Goal: Contribute content: Contribute content

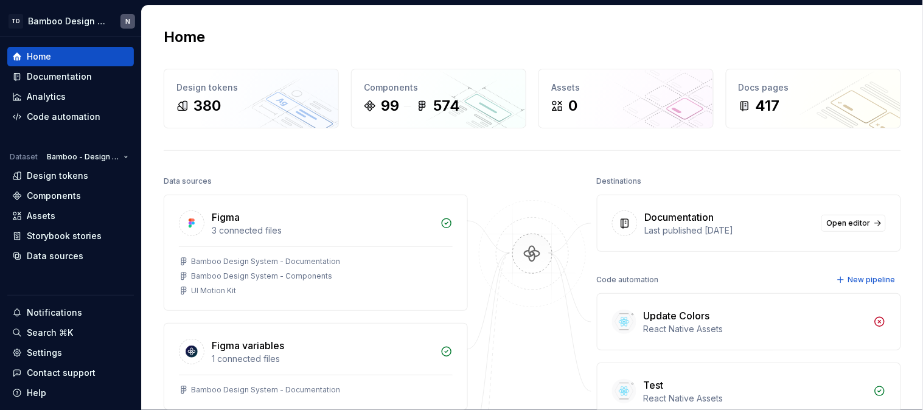
click at [889, 19] on div "Home Design tokens 380 Components 99 574 Assets 0 Docs pages 417 Data sources F…" at bounding box center [532, 357] width 781 height 705
click at [69, 81] on div "Documentation" at bounding box center [59, 77] width 65 height 12
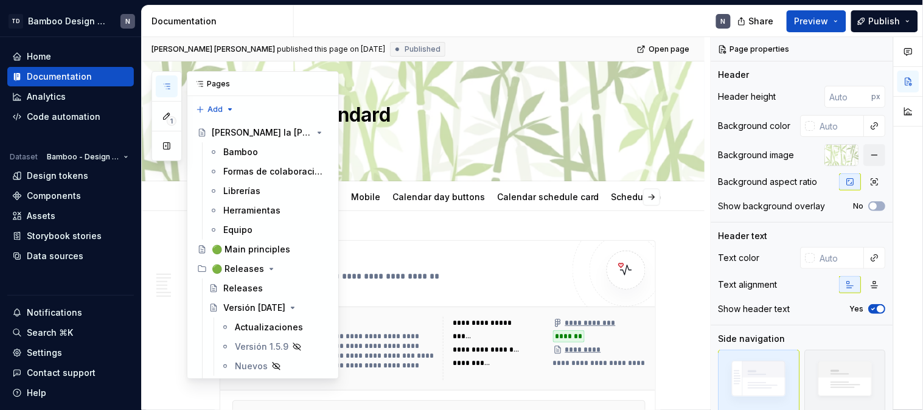
click at [170, 88] on icon "button" at bounding box center [167, 87] width 10 height 10
click at [170, 141] on button "button" at bounding box center [167, 146] width 22 height 22
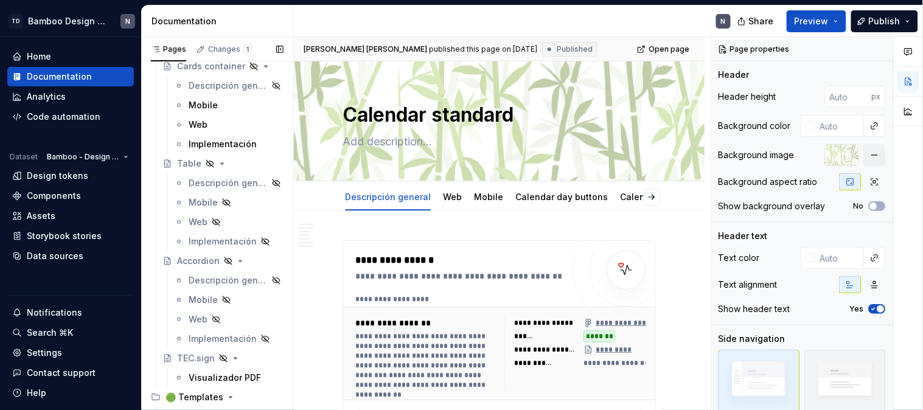
scroll to position [10706, 0]
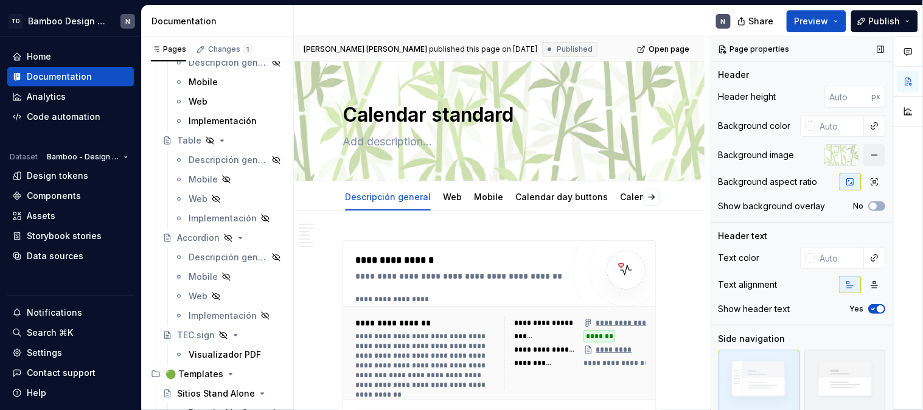
click at [191, 370] on div "🟢 Templates" at bounding box center [195, 374] width 58 height 12
click at [201, 373] on div "🟢 Templates" at bounding box center [195, 374] width 58 height 12
click at [201, 369] on div "🟢 Templates" at bounding box center [195, 374] width 58 height 12
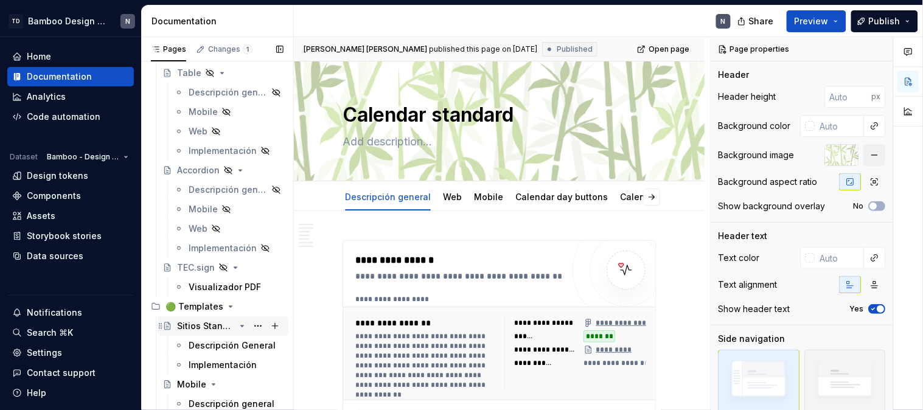
click at [206, 321] on div "Sitios Stand Alone" at bounding box center [206, 326] width 58 height 12
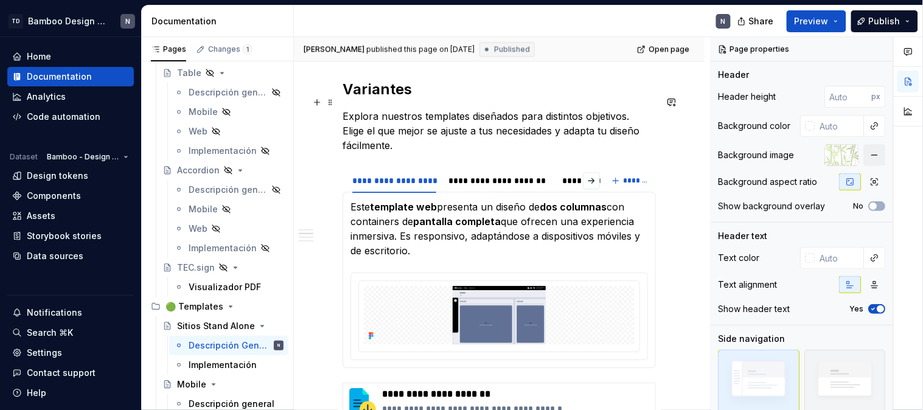
scroll to position [879, 0]
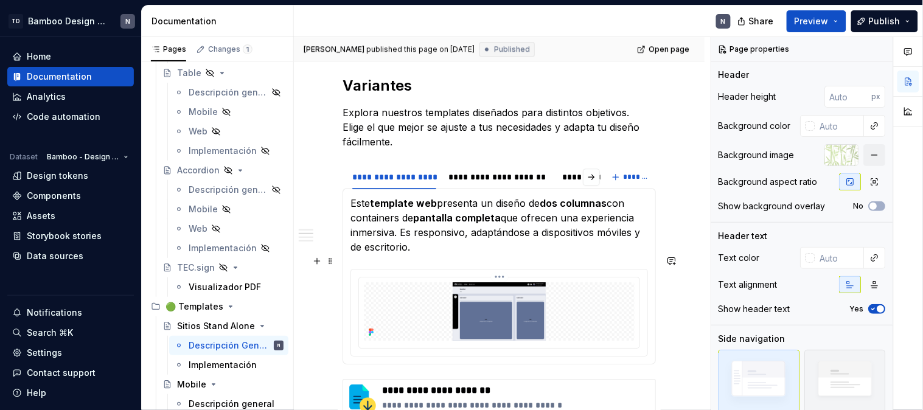
click at [476, 291] on img at bounding box center [499, 311] width 271 height 58
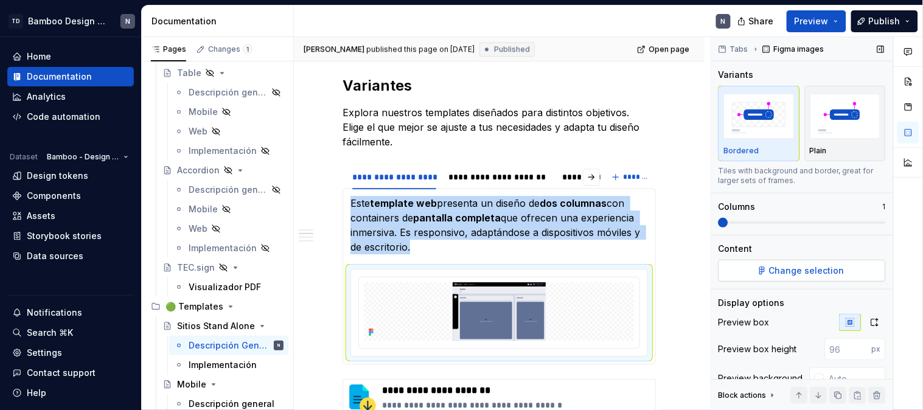
click at [793, 277] on button "Change selection" at bounding box center [802, 271] width 167 height 22
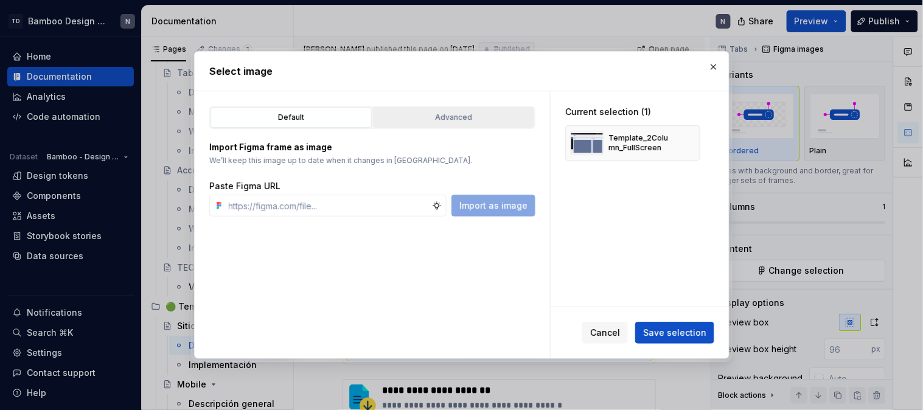
click at [441, 107] on button "Advanced" at bounding box center [453, 117] width 161 height 21
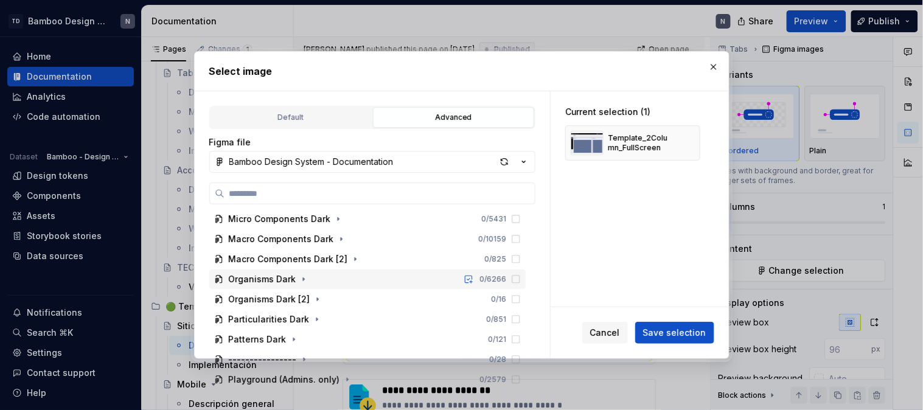
scroll to position [83, 0]
click at [301, 276] on icon "button" at bounding box center [304, 279] width 10 height 10
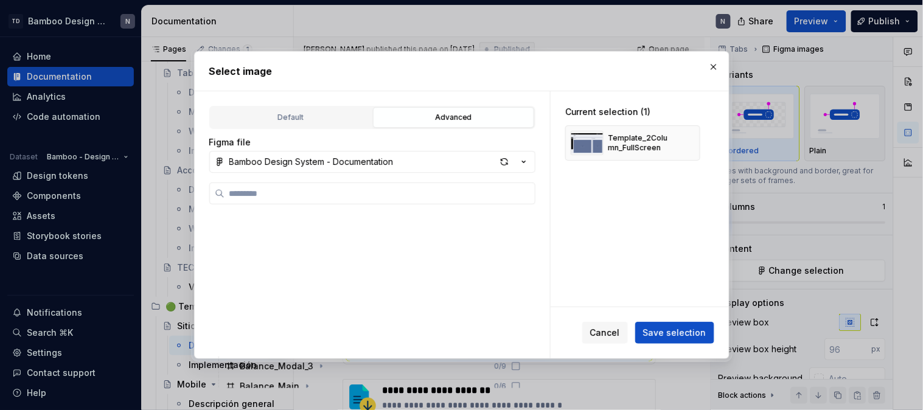
scroll to position [7385, 0]
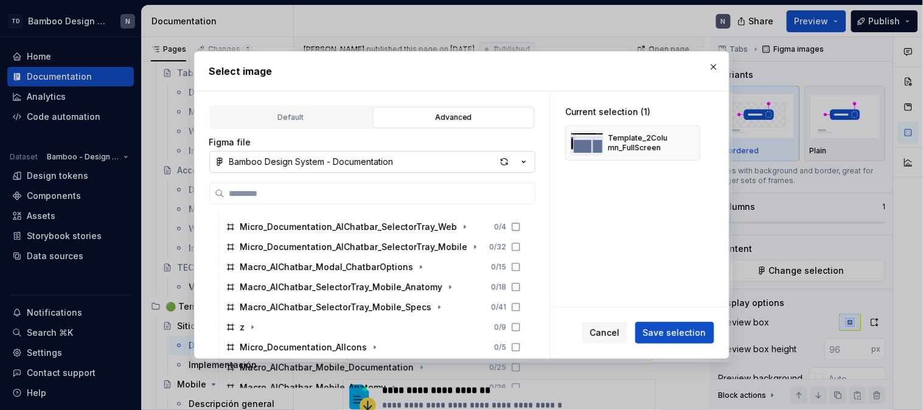
click at [531, 166] on button "Bamboo Design System - Documentation" at bounding box center [372, 162] width 326 height 22
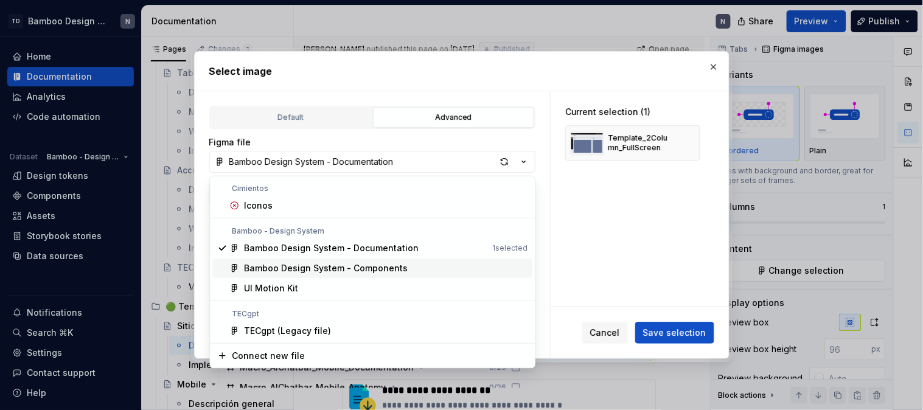
click at [420, 271] on div "Bamboo Design System - Components" at bounding box center [386, 268] width 284 height 12
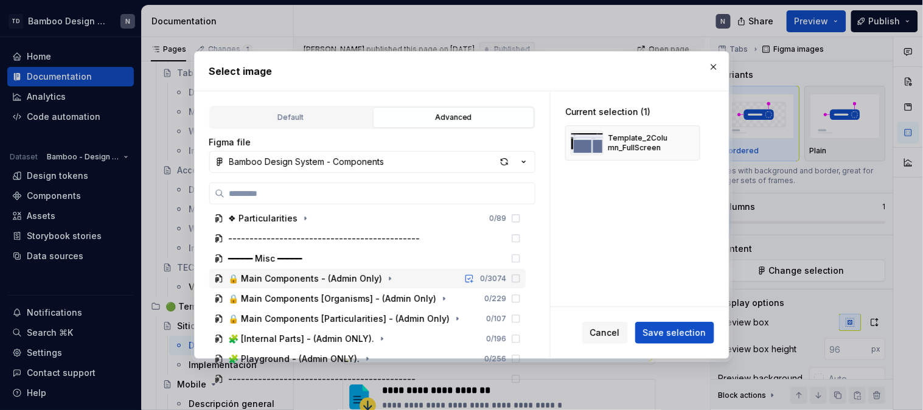
scroll to position [0, 0]
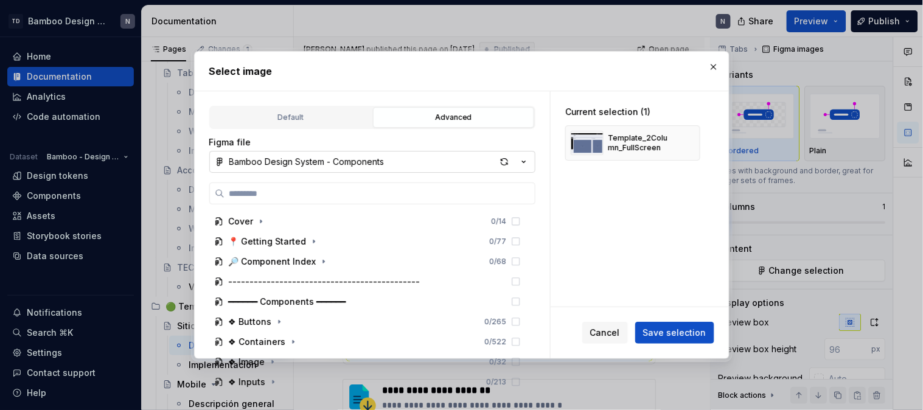
click at [525, 159] on icon "button" at bounding box center [524, 162] width 12 height 12
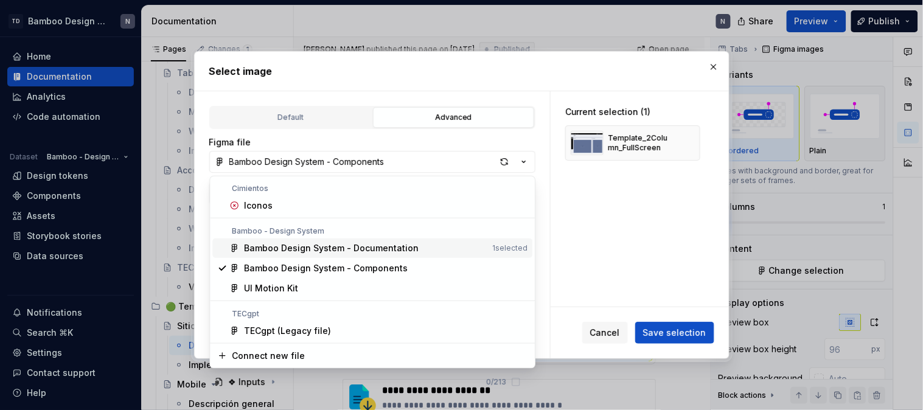
click at [372, 244] on div "Bamboo Design System - Documentation" at bounding box center [331, 248] width 175 height 12
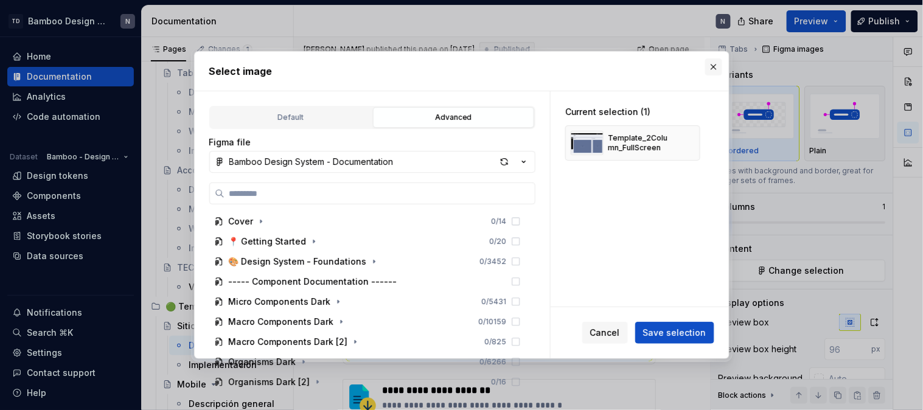
click at [715, 66] on button "button" at bounding box center [713, 66] width 17 height 17
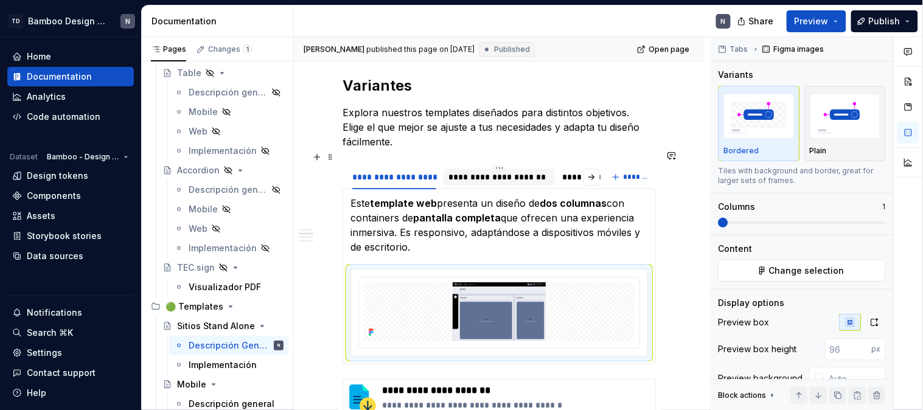
click at [500, 171] on div "**********" at bounding box center [499, 177] width 102 height 12
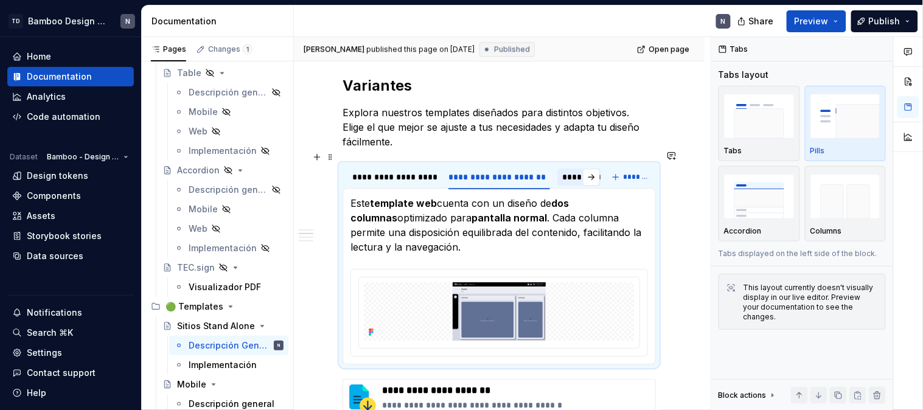
click at [561, 169] on div "**********" at bounding box center [621, 177] width 129 height 17
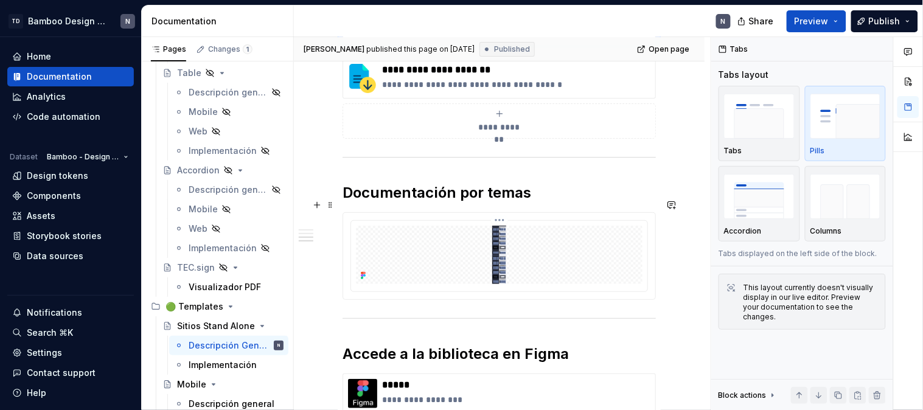
scroll to position [1285, 0]
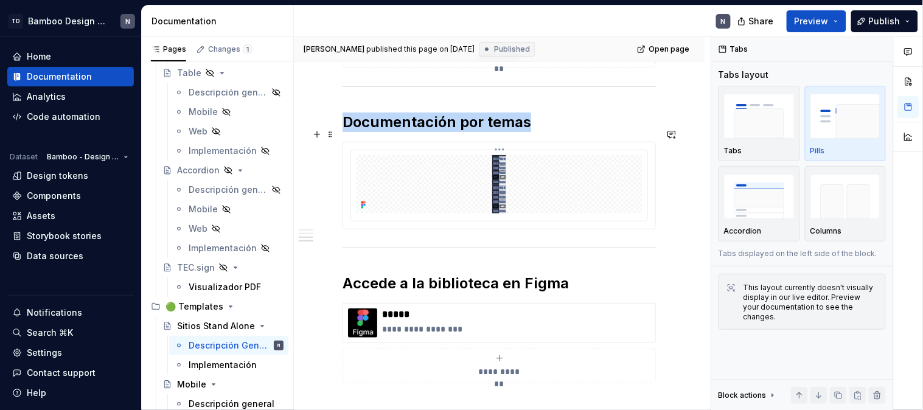
click at [508, 185] on img at bounding box center [499, 184] width 287 height 58
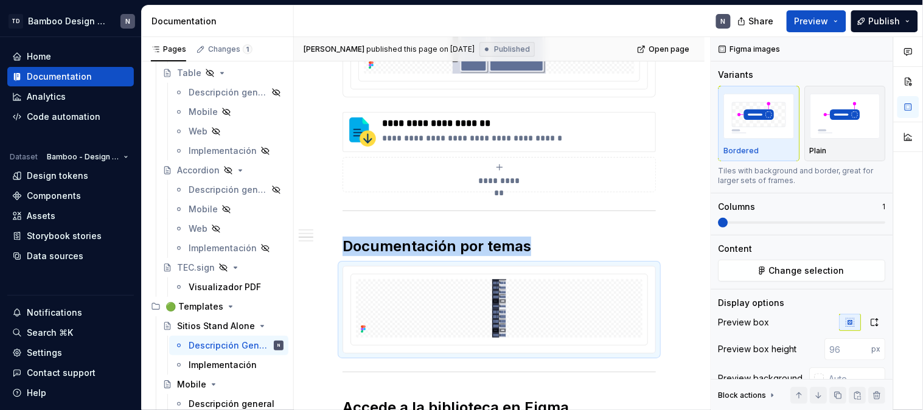
scroll to position [1217, 0]
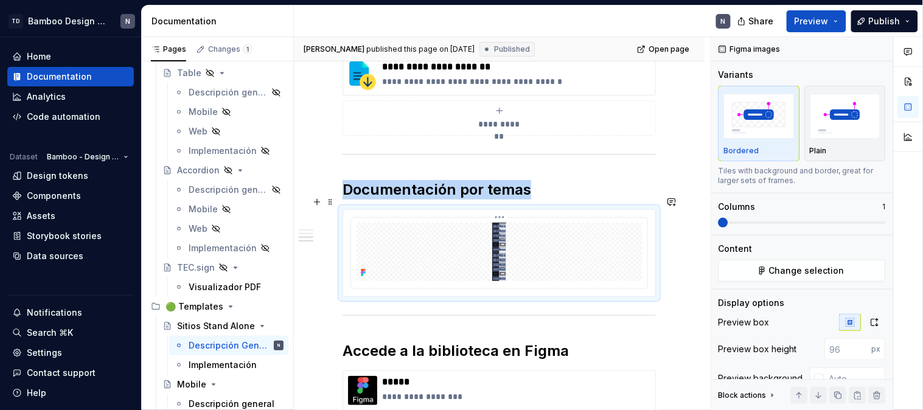
click at [510, 234] on img at bounding box center [499, 252] width 287 height 58
click at [501, 236] on img at bounding box center [499, 252] width 287 height 58
click at [836, 270] on span "Change selection" at bounding box center [807, 271] width 75 height 12
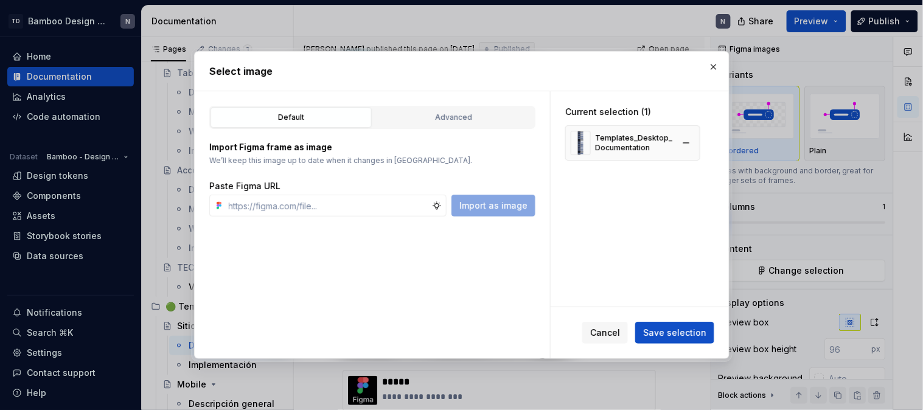
type textarea "*"
click at [686, 141] on button "button" at bounding box center [686, 142] width 17 height 17
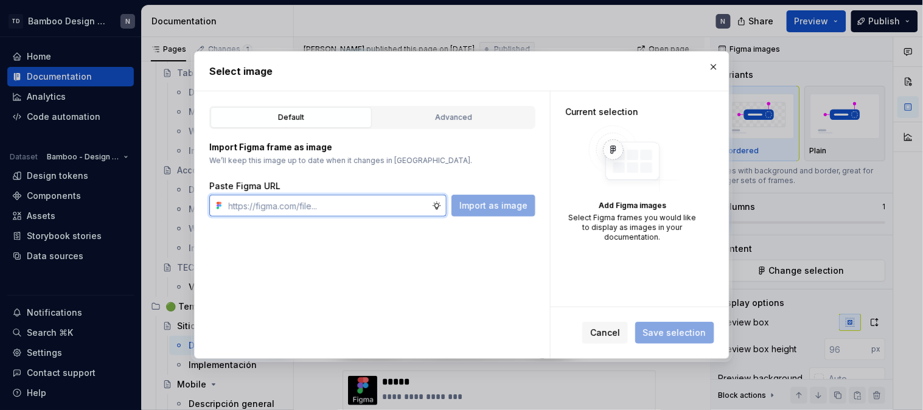
click at [284, 208] on input "text" at bounding box center [328, 206] width 208 height 22
paste input "[URL][DOMAIN_NAME]"
type input "[URL][DOMAIN_NAME]"
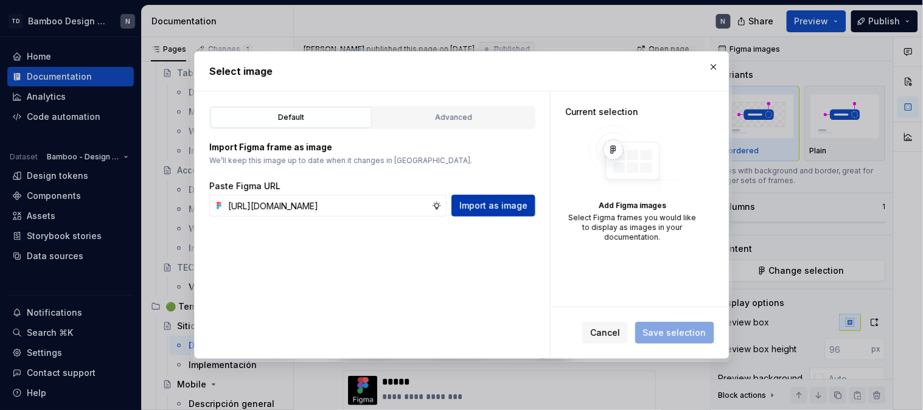
click at [483, 207] on span "Import as image" at bounding box center [493, 206] width 68 height 12
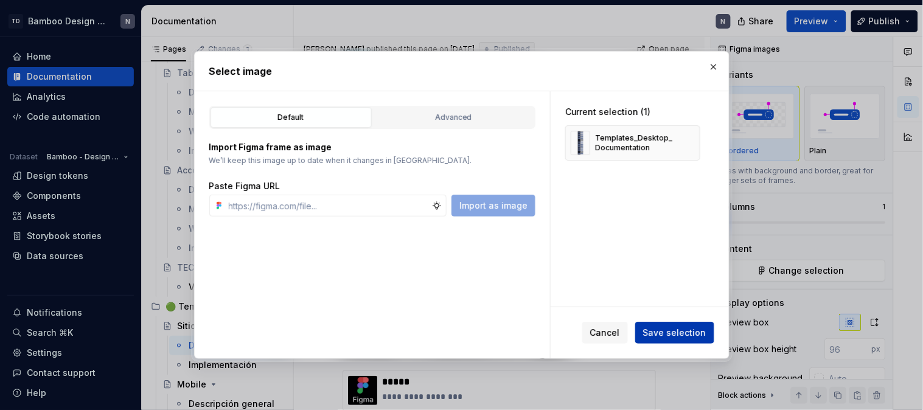
click at [663, 335] on span "Save selection" at bounding box center [674, 333] width 63 height 12
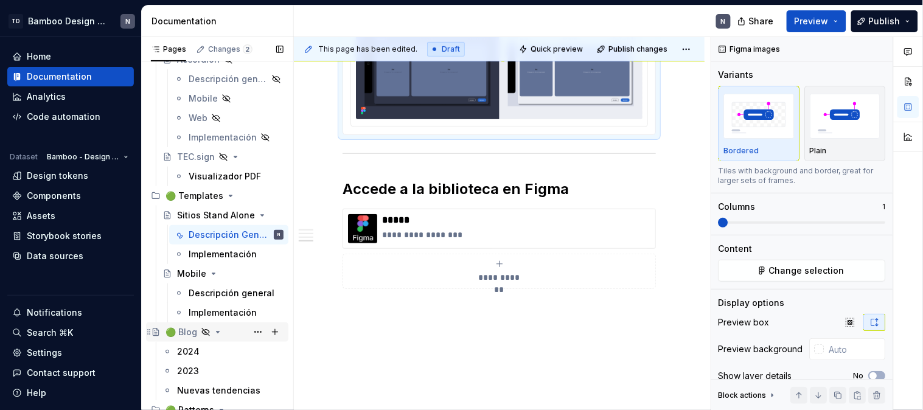
scroll to position [10909, 0]
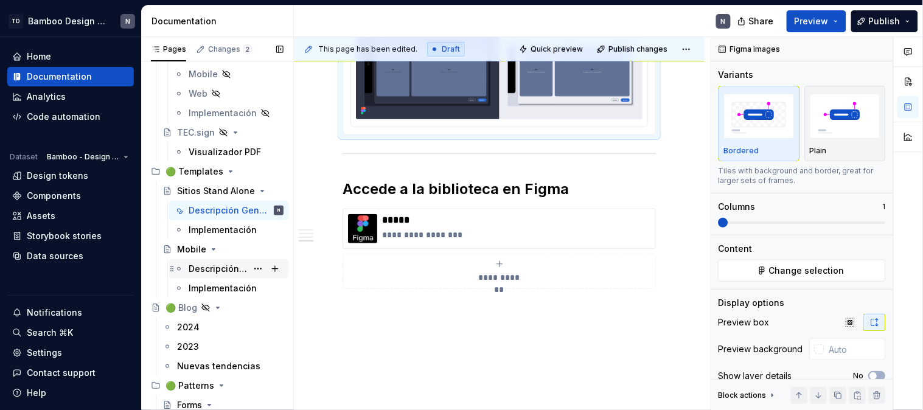
click at [227, 268] on div "Descripción general" at bounding box center [218, 269] width 58 height 12
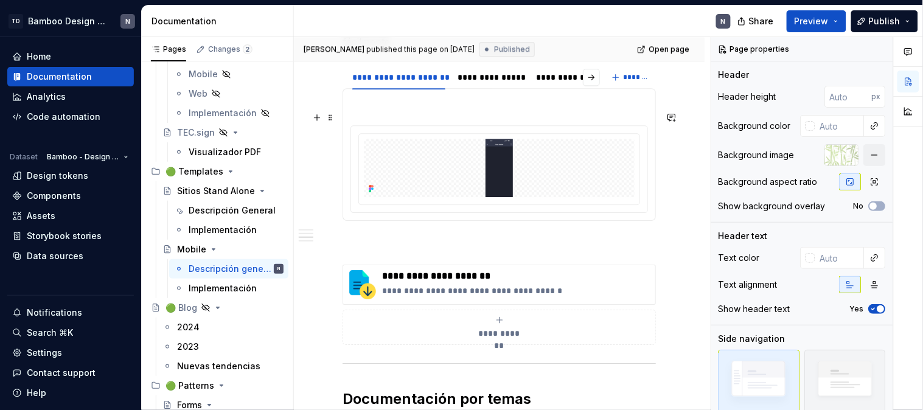
scroll to position [879, 0]
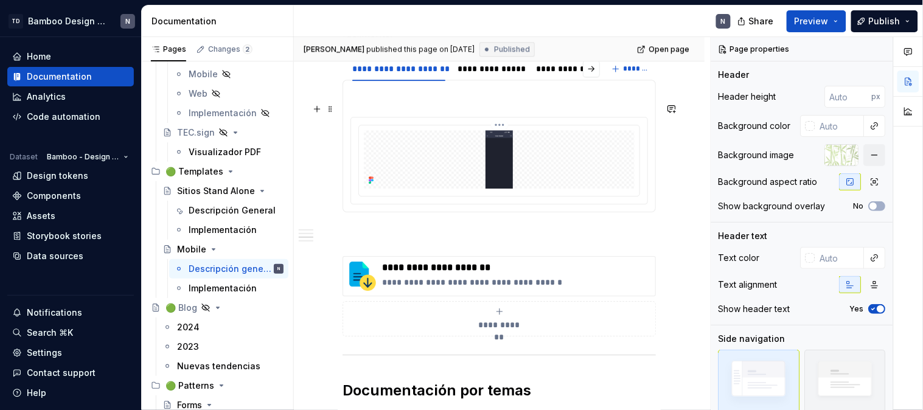
click at [493, 145] on img at bounding box center [499, 159] width 245 height 58
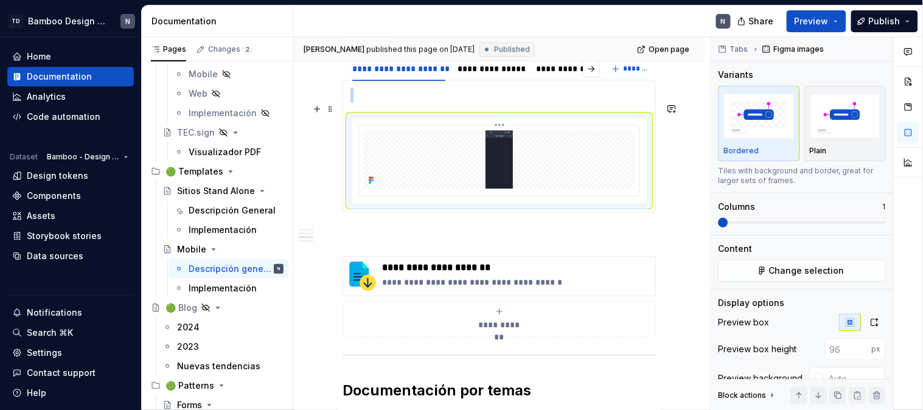
click at [554, 152] on img at bounding box center [499, 159] width 245 height 58
click at [816, 282] on div "Tabs Figma images Variants Bordered Plain Tiles with background and border, gre…" at bounding box center [802, 224] width 182 height 374
click at [817, 272] on span "Change selection" at bounding box center [807, 271] width 75 height 12
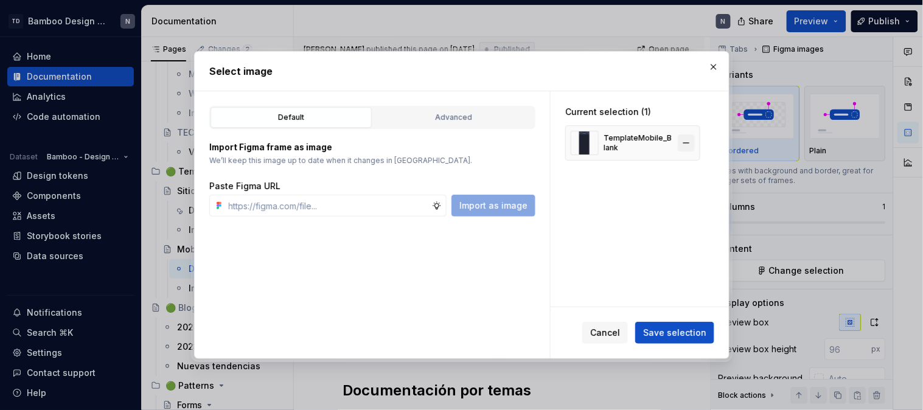
type textarea "*"
click at [685, 141] on button "button" at bounding box center [686, 142] width 17 height 17
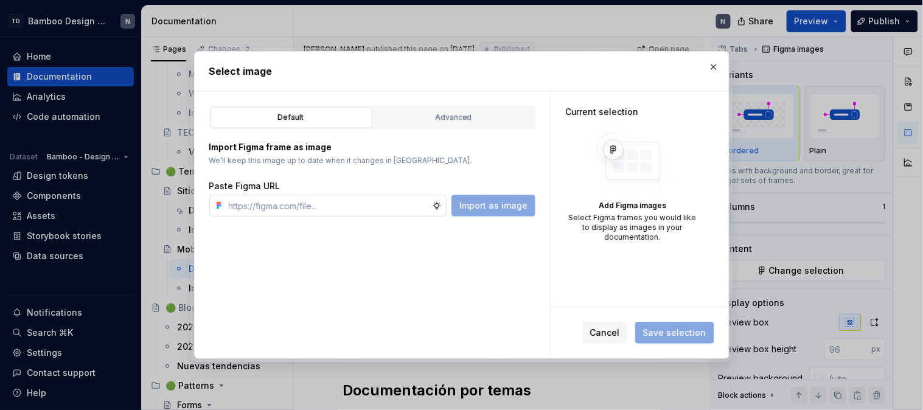
click at [306, 208] on input "text" at bounding box center [328, 206] width 208 height 22
paste input "[URL][DOMAIN_NAME]"
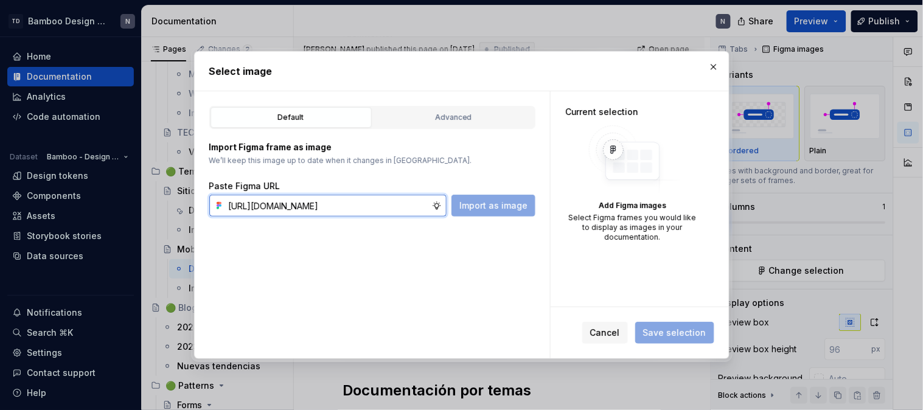
scroll to position [0, 419]
type input "[URL][DOMAIN_NAME]"
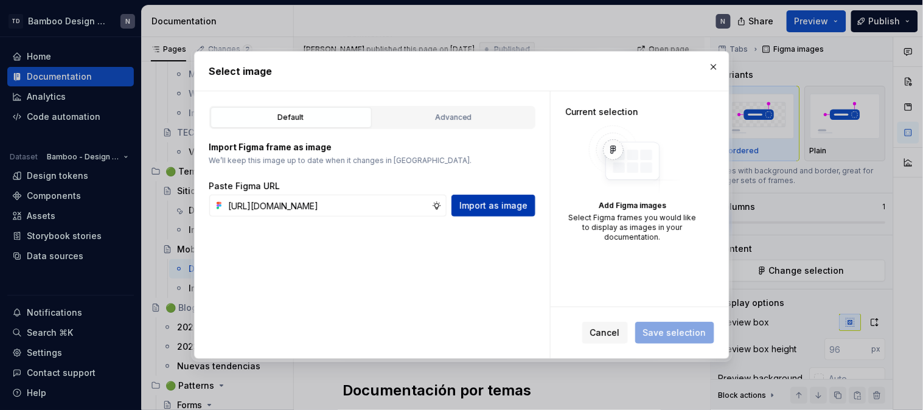
click at [508, 203] on span "Import as image" at bounding box center [493, 206] width 68 height 12
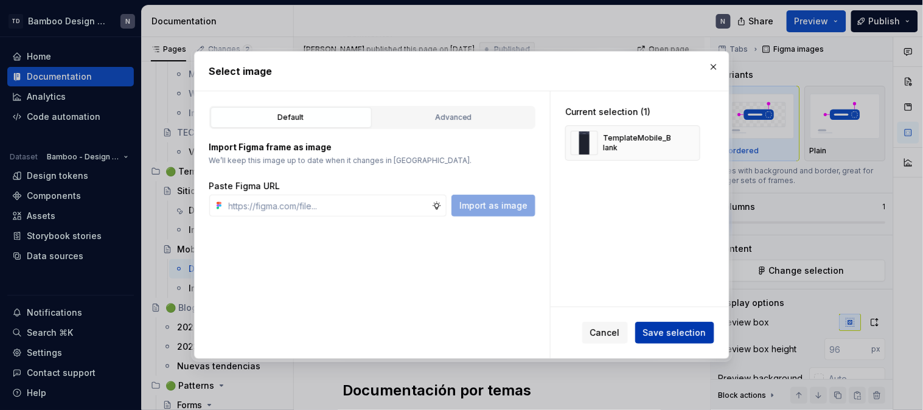
click at [680, 339] on button "Save selection" at bounding box center [674, 333] width 79 height 22
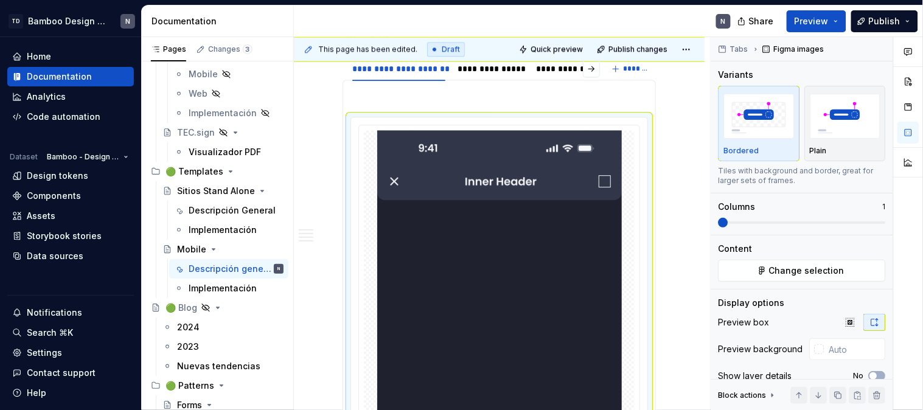
type textarea "*"
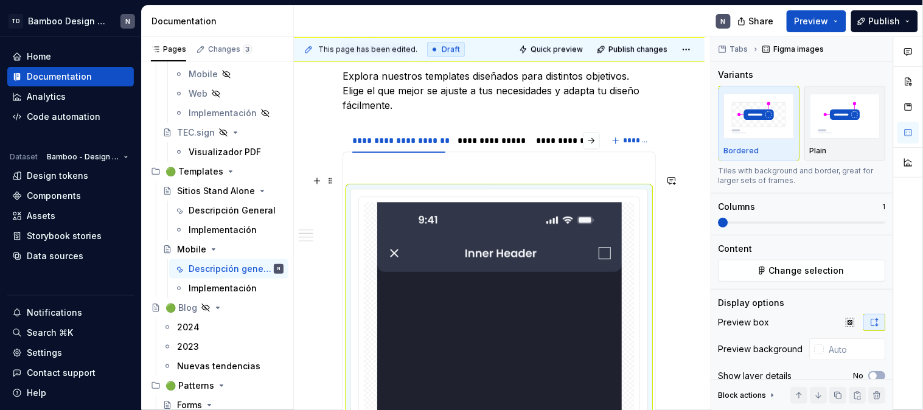
scroll to position [879, 0]
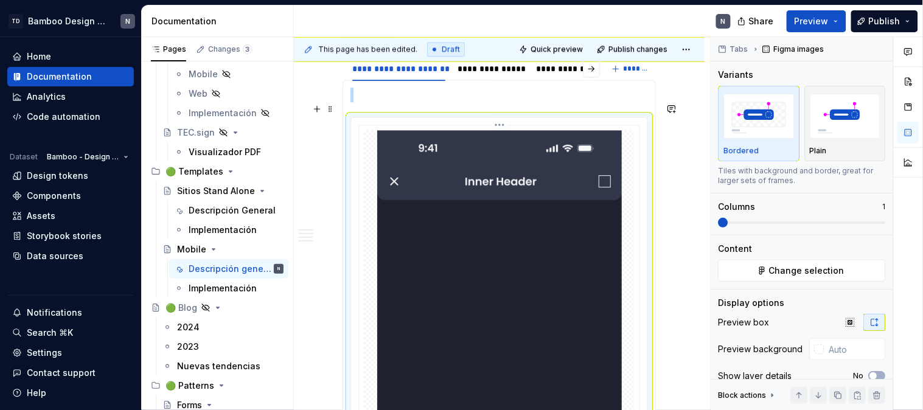
click at [590, 262] on img at bounding box center [499, 396] width 245 height 532
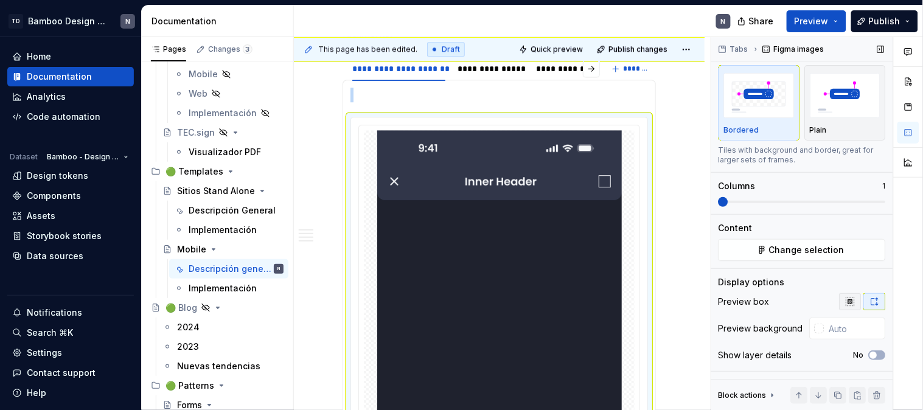
click at [849, 301] on button "button" at bounding box center [851, 301] width 22 height 17
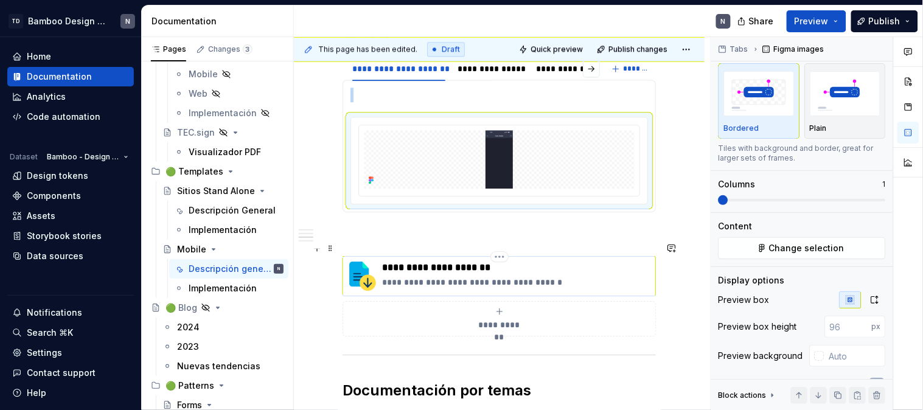
scroll to position [1081, 0]
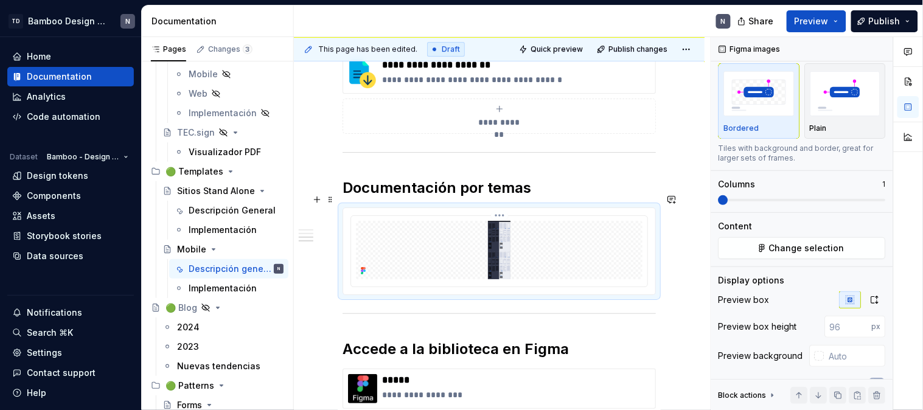
click at [499, 240] on img at bounding box center [499, 250] width 287 height 58
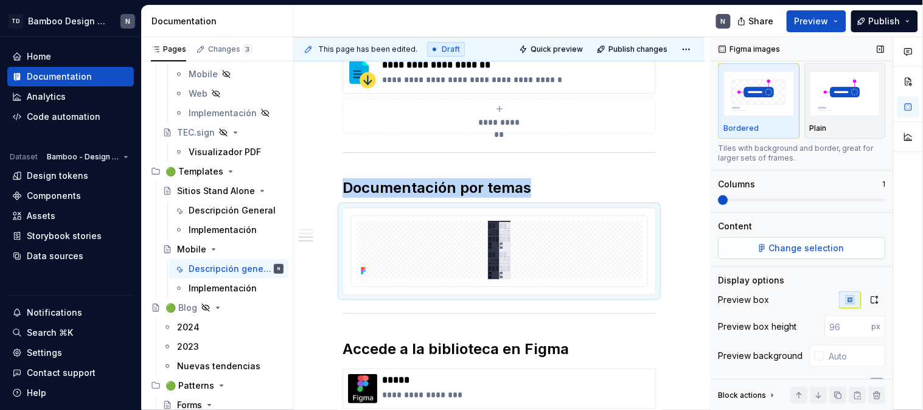
click at [835, 247] on span "Change selection" at bounding box center [807, 248] width 75 height 12
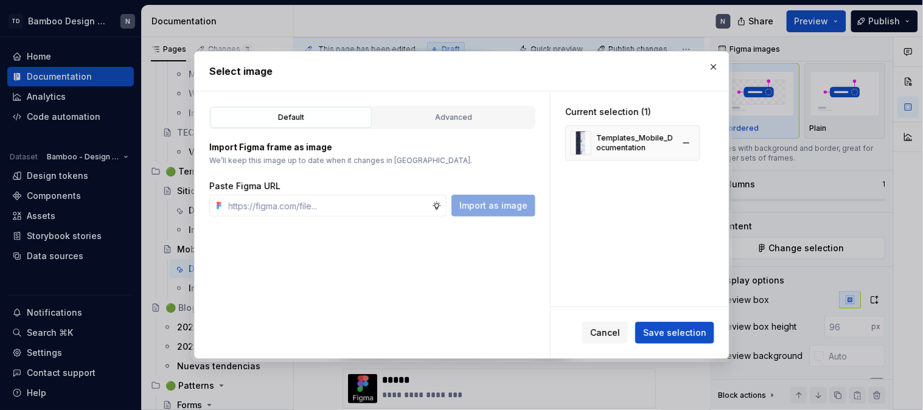
click at [627, 153] on div "Templates_Mobile_Documentation" at bounding box center [622, 143] width 102 height 24
click at [685, 146] on button "button" at bounding box center [686, 142] width 17 height 17
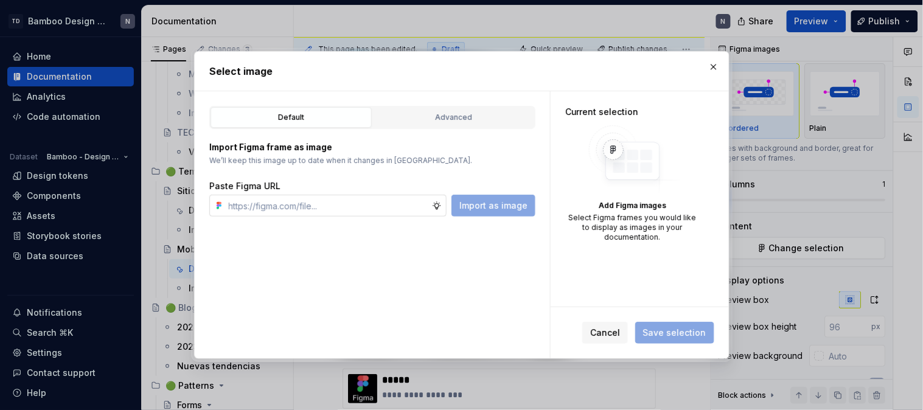
click at [276, 209] on input "text" at bounding box center [328, 206] width 208 height 22
paste input "[URL][DOMAIN_NAME]"
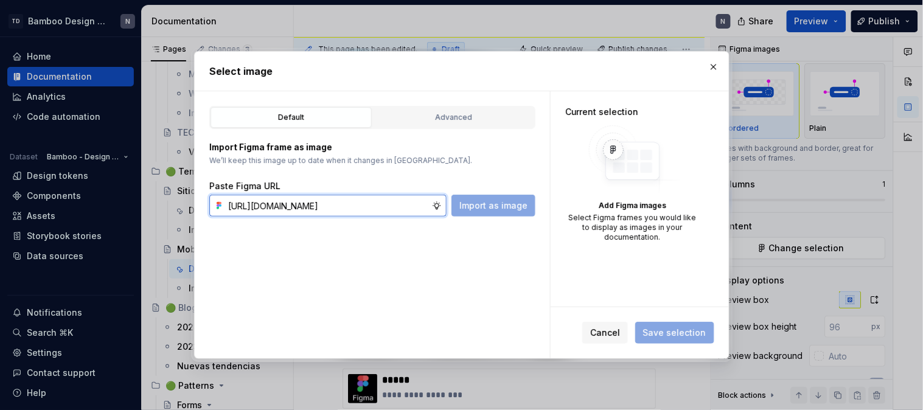
scroll to position [0, 418]
type input "[URL][DOMAIN_NAME]"
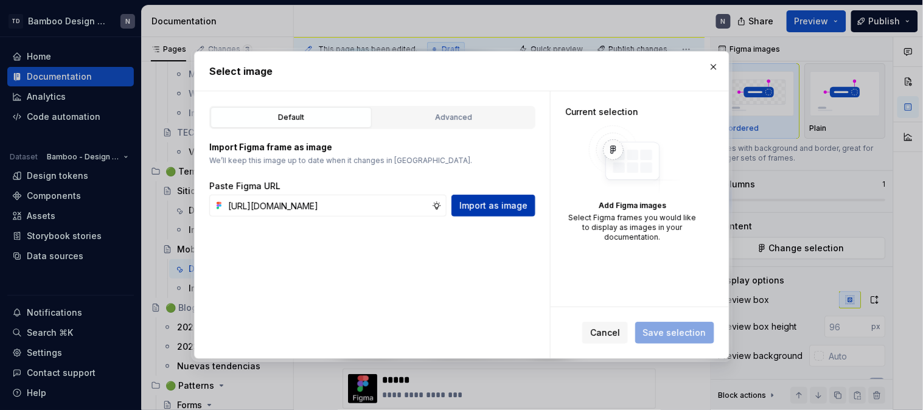
click at [491, 209] on span "Import as image" at bounding box center [493, 206] width 68 height 12
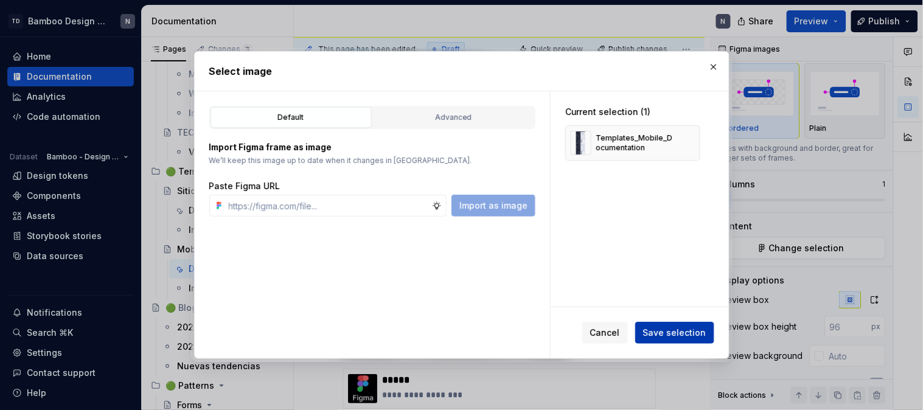
click at [672, 333] on span "Save selection" at bounding box center [674, 333] width 63 height 12
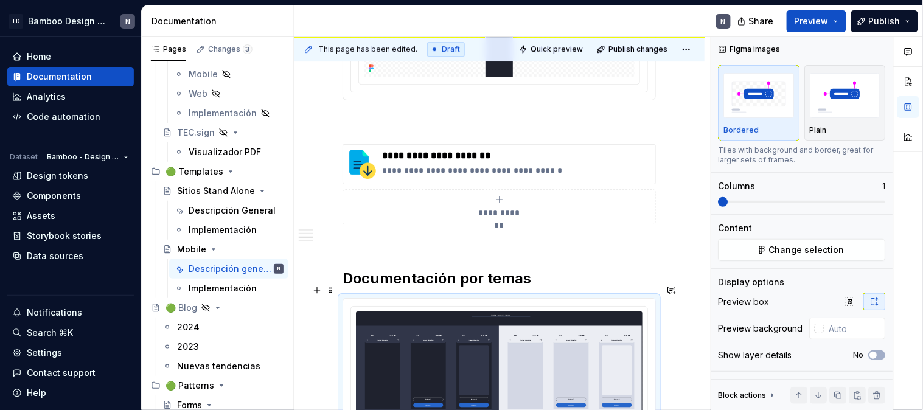
scroll to position [966, 0]
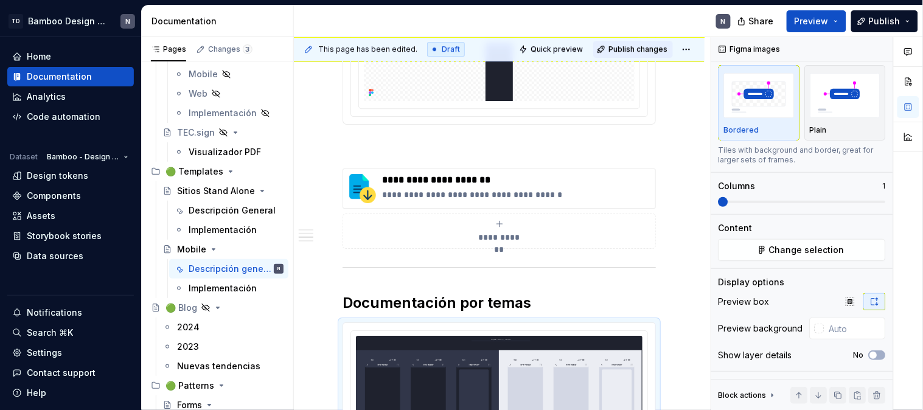
click at [631, 49] on span "Publish changes" at bounding box center [637, 49] width 59 height 10
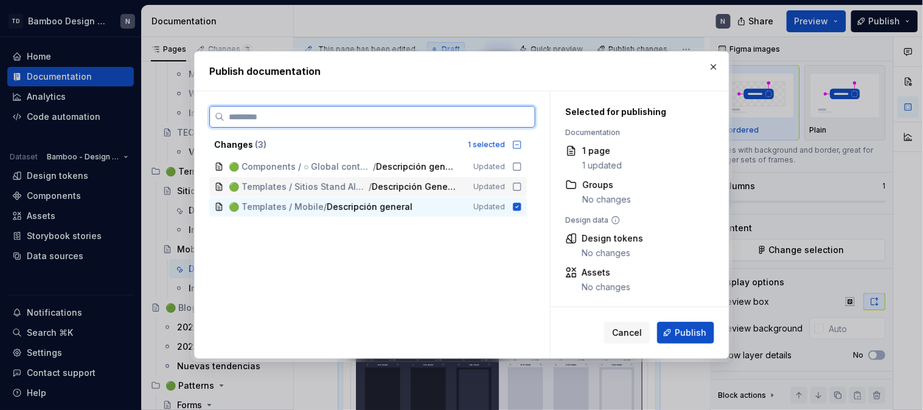
click at [518, 189] on icon at bounding box center [517, 187] width 10 height 10
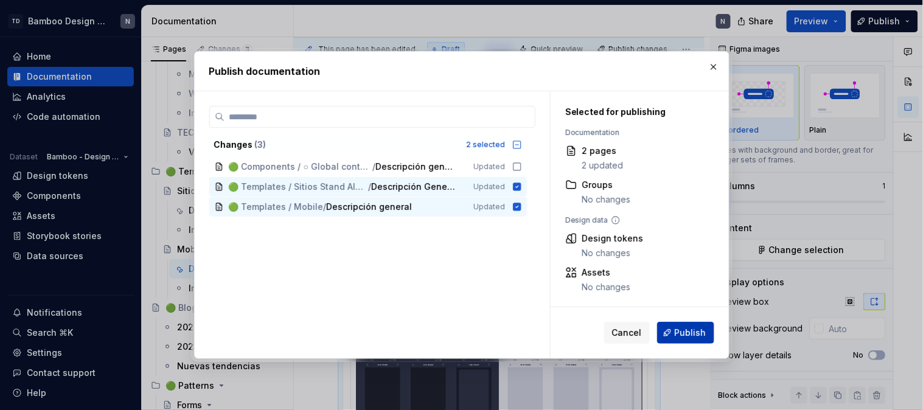
click at [688, 329] on span "Publish" at bounding box center [691, 333] width 32 height 12
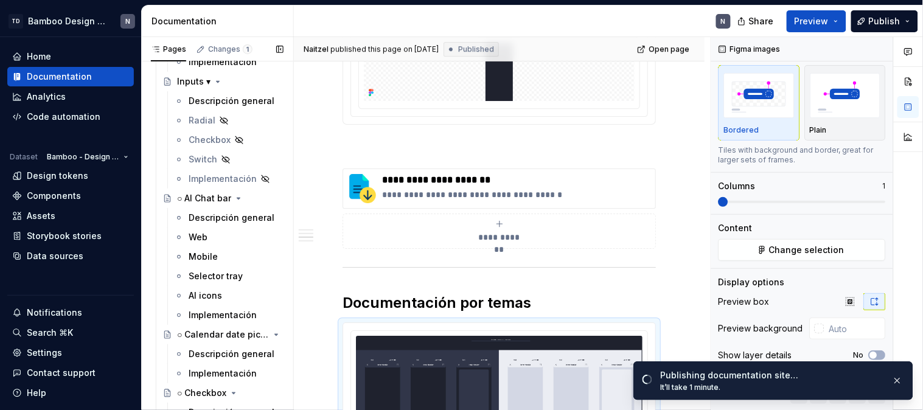
scroll to position [4486, 0]
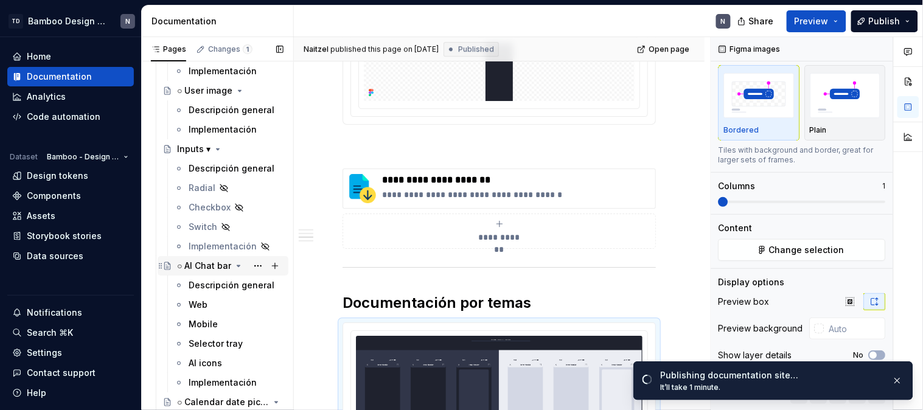
click at [202, 267] on div "○ AI Chat bar" at bounding box center [204, 266] width 54 height 12
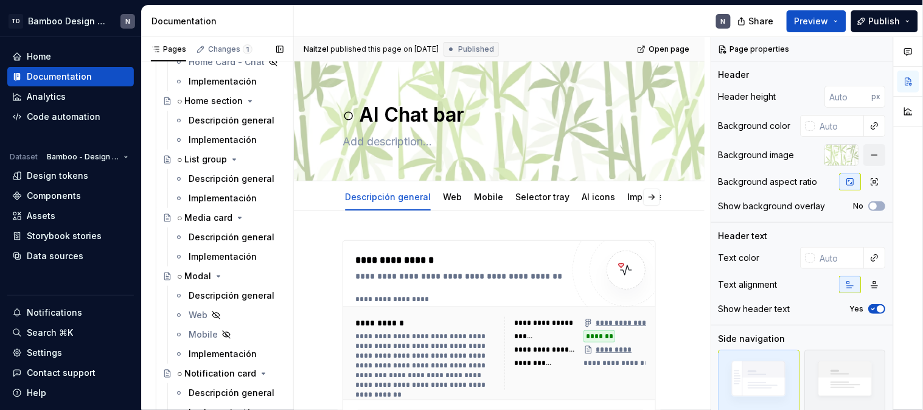
scroll to position [3269, 0]
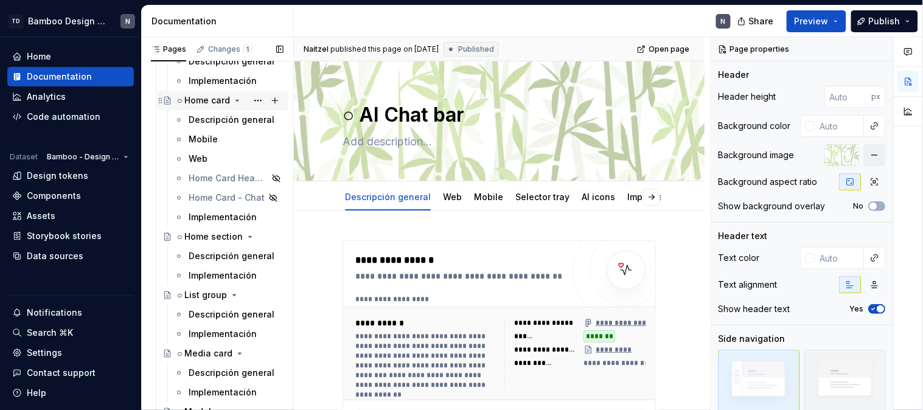
click at [193, 105] on div "○ Home card" at bounding box center [203, 100] width 53 height 12
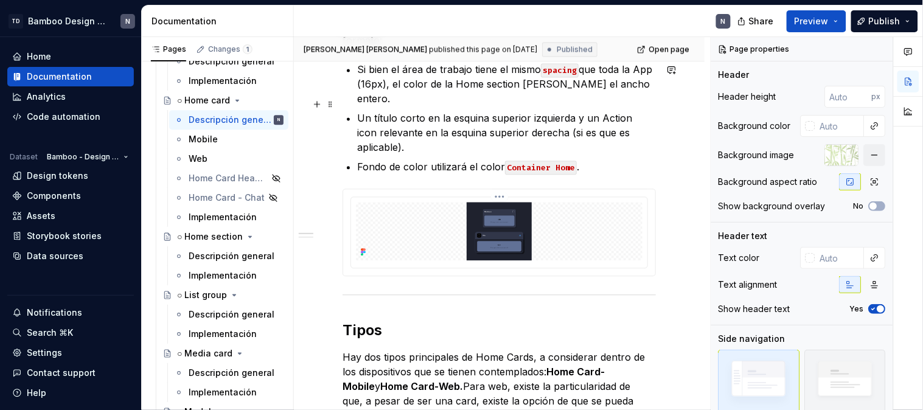
scroll to position [676, 0]
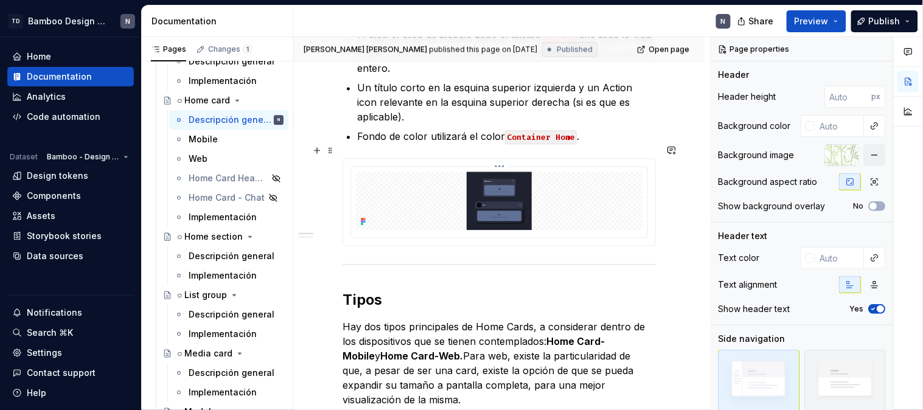
drag, startPoint x: 504, startPoint y: 206, endPoint x: 512, endPoint y: 206, distance: 7.9
click at [504, 206] on img at bounding box center [499, 201] width 287 height 58
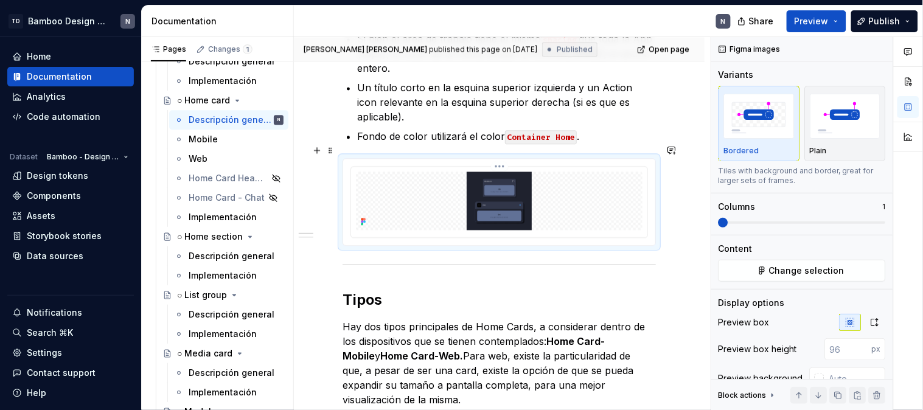
type textarea "*"
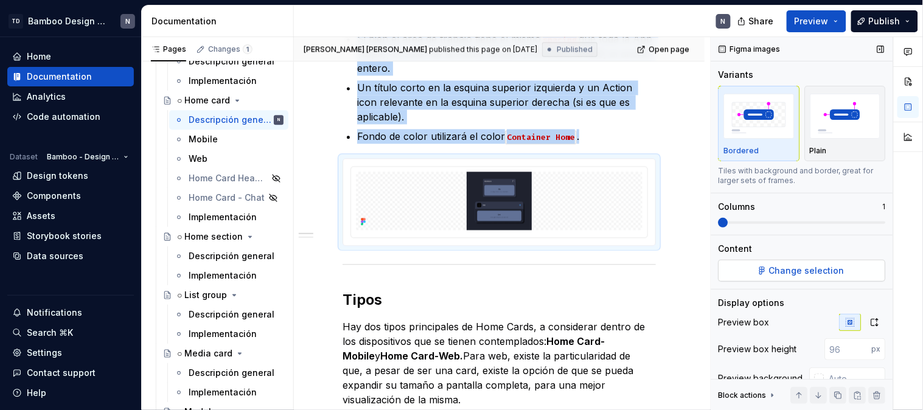
click at [807, 265] on span "Change selection" at bounding box center [807, 271] width 75 height 12
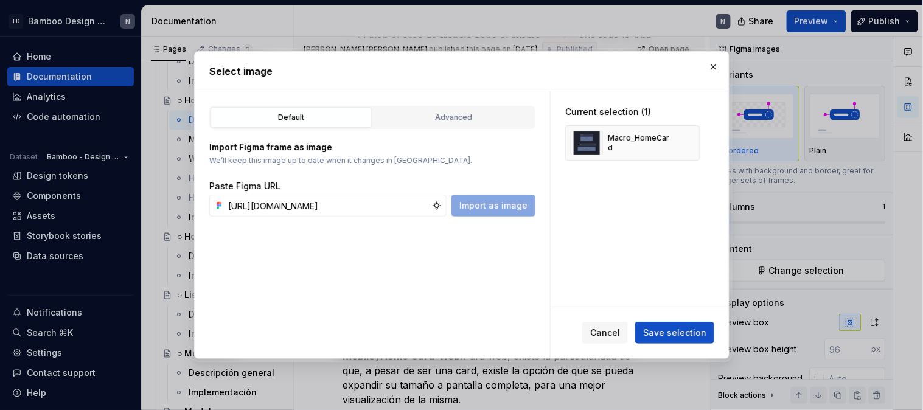
scroll to position [0, 415]
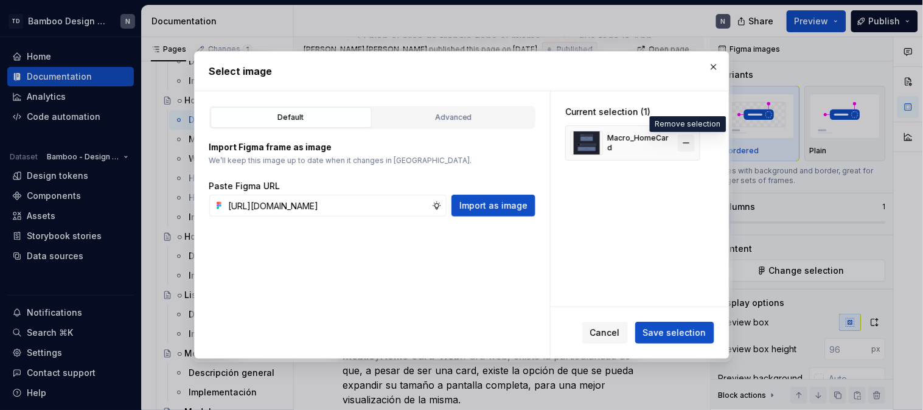
type input "[URL][DOMAIN_NAME]"
click at [686, 147] on button "button" at bounding box center [686, 142] width 17 height 17
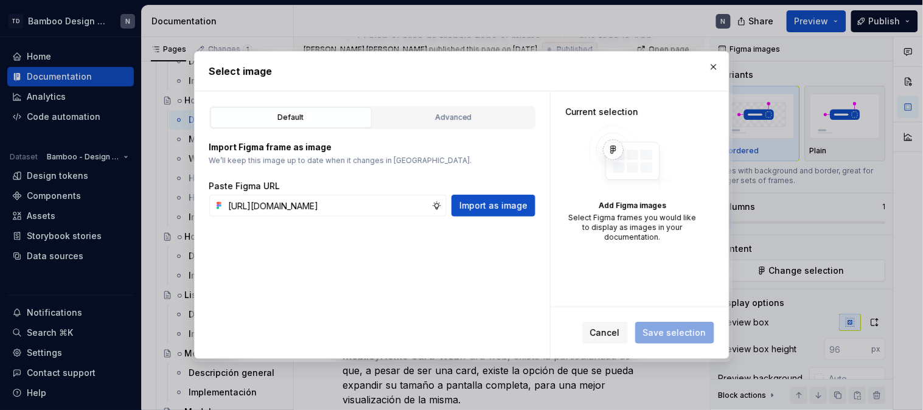
scroll to position [0, 0]
click at [509, 213] on button "Import as image" at bounding box center [494, 206] width 84 height 22
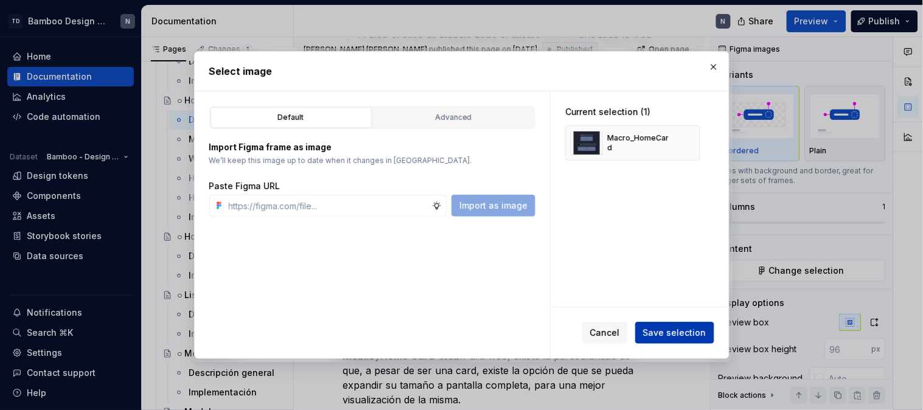
click at [654, 336] on span "Save selection" at bounding box center [674, 333] width 63 height 12
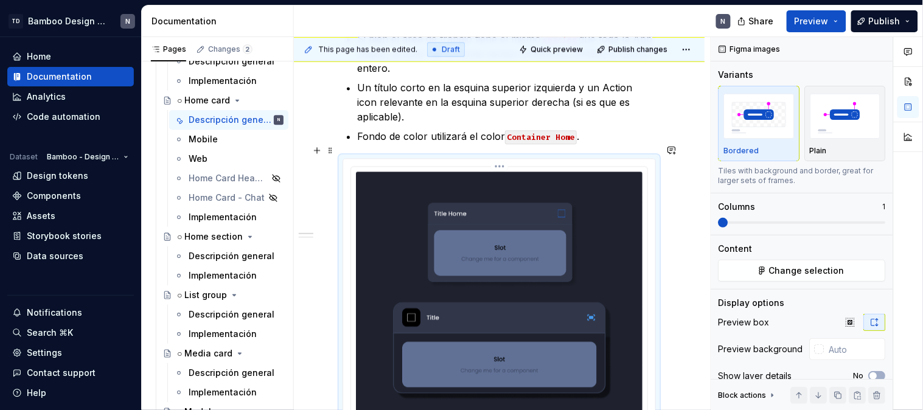
type textarea "*"
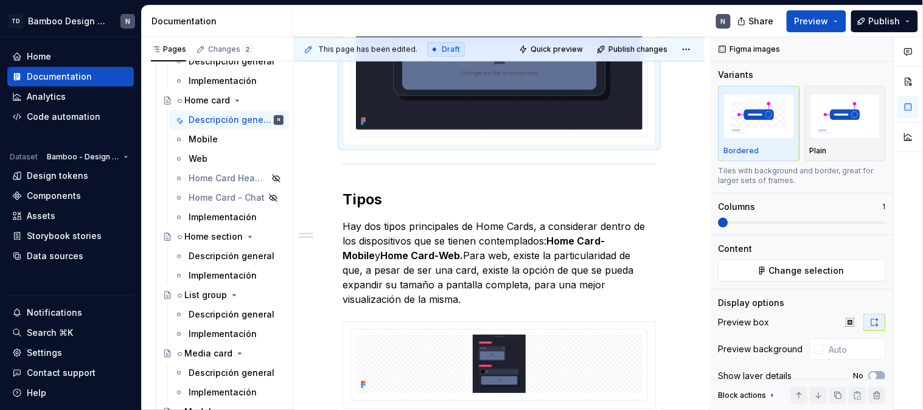
scroll to position [1081, 0]
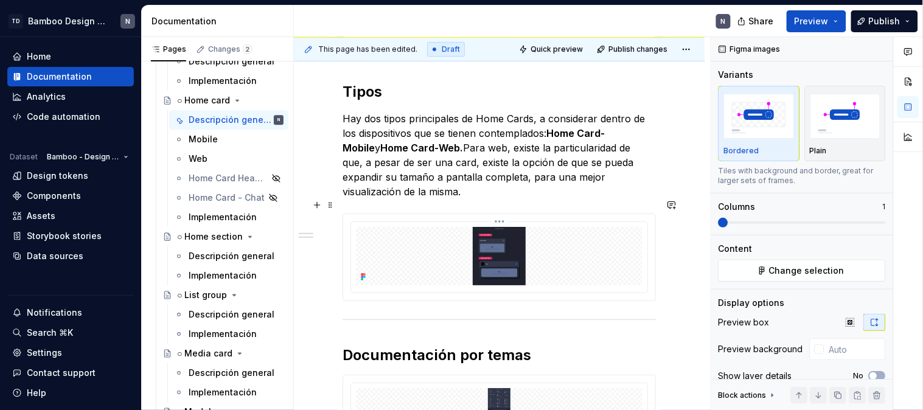
click at [475, 257] on img at bounding box center [499, 256] width 287 height 58
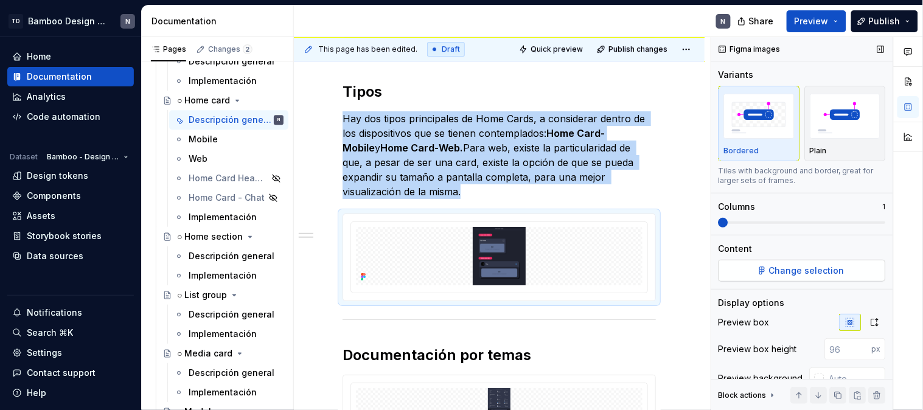
click at [796, 276] on span "Change selection" at bounding box center [807, 271] width 75 height 12
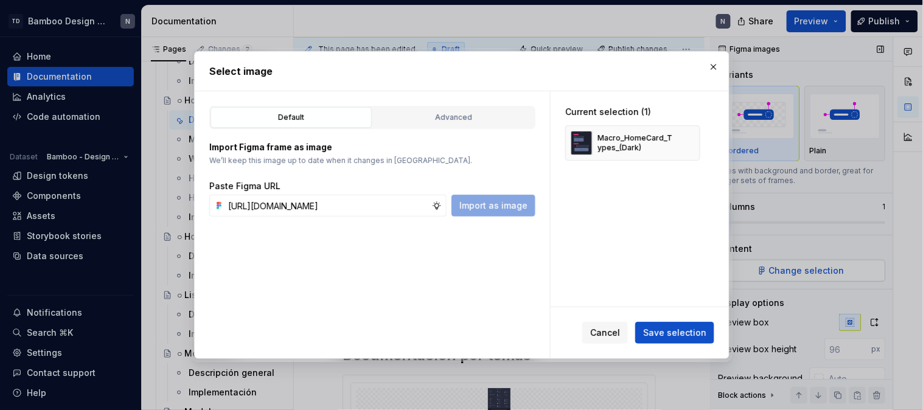
scroll to position [0, 416]
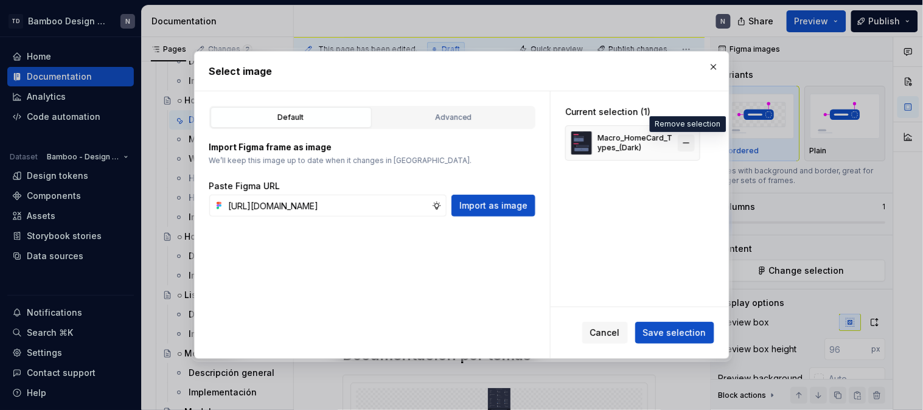
type input "[URL][DOMAIN_NAME]"
click at [689, 141] on button "button" at bounding box center [686, 142] width 17 height 17
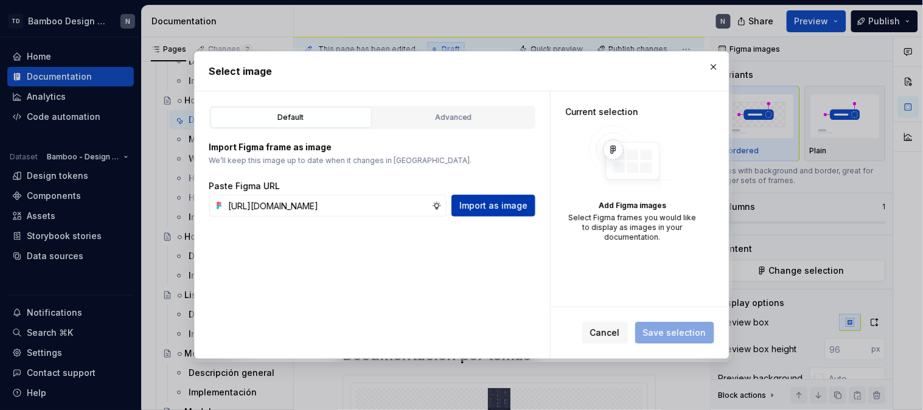
click at [487, 199] on button "Import as image" at bounding box center [494, 206] width 84 height 22
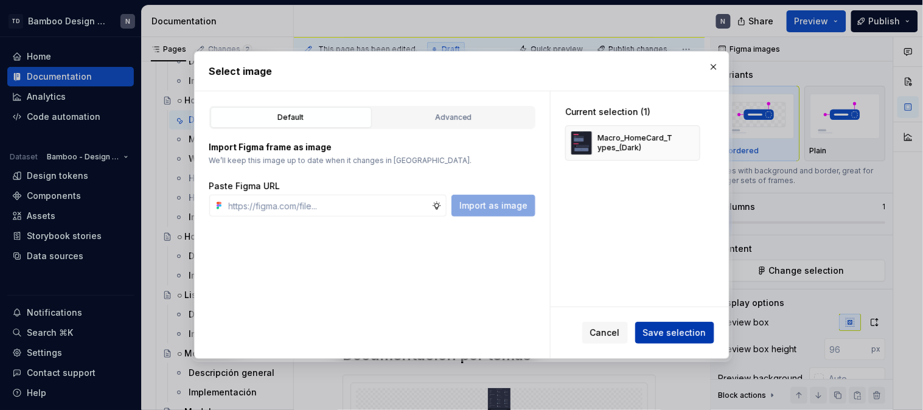
click at [683, 335] on span "Save selection" at bounding box center [674, 333] width 63 height 12
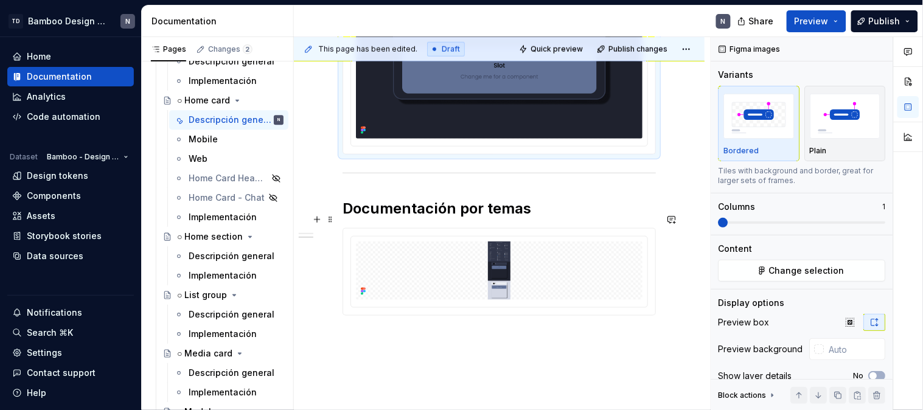
scroll to position [1513, 0]
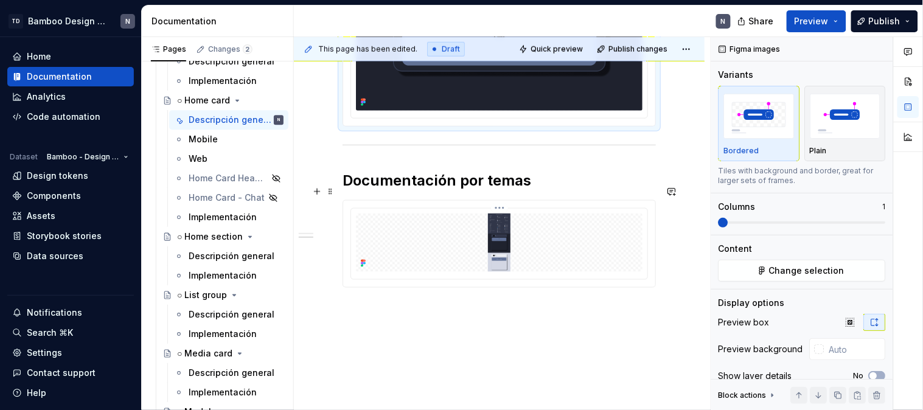
click at [495, 223] on img at bounding box center [499, 243] width 287 height 58
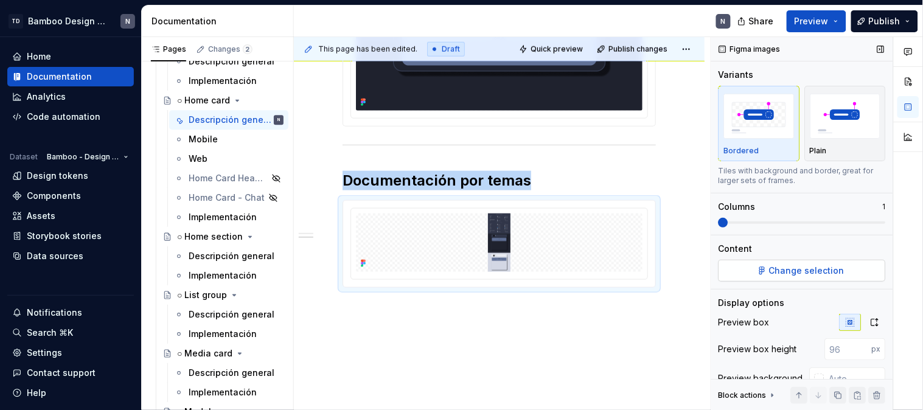
click at [808, 274] on span "Change selection" at bounding box center [807, 271] width 75 height 12
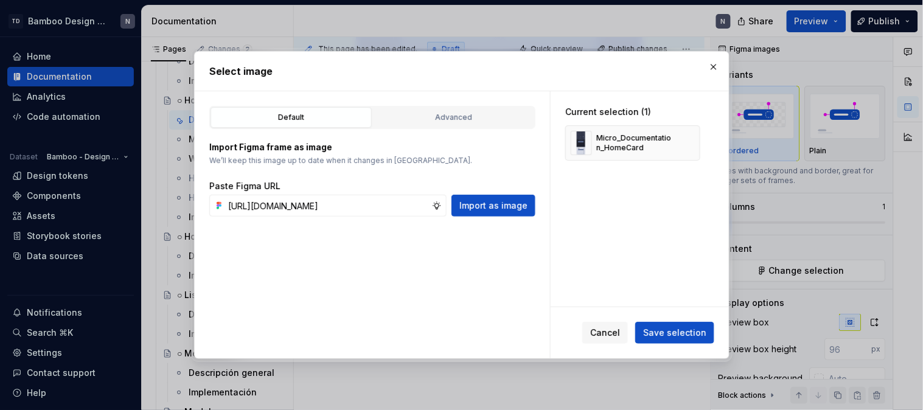
scroll to position [0, 418]
type input "[URL][DOMAIN_NAME]"
click at [689, 143] on button "button" at bounding box center [686, 142] width 17 height 17
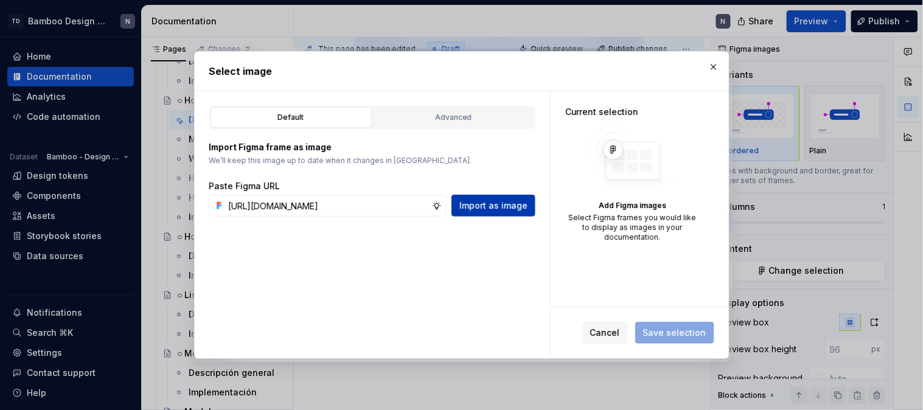
click at [487, 209] on span "Import as image" at bounding box center [493, 206] width 68 height 12
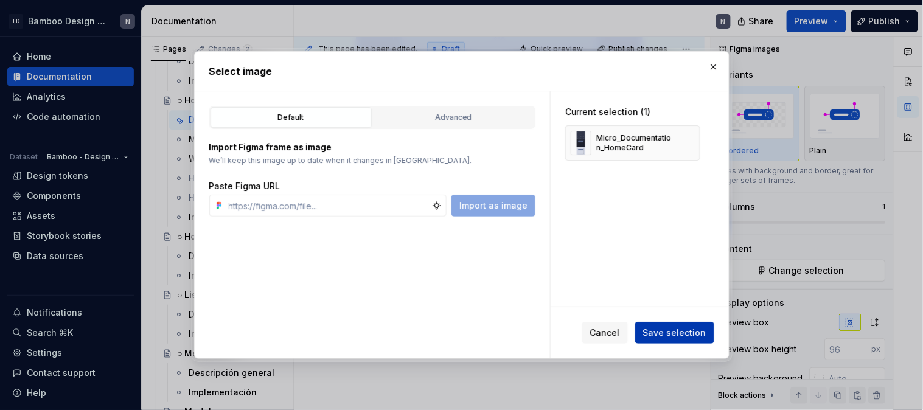
click at [657, 329] on span "Save selection" at bounding box center [674, 333] width 63 height 12
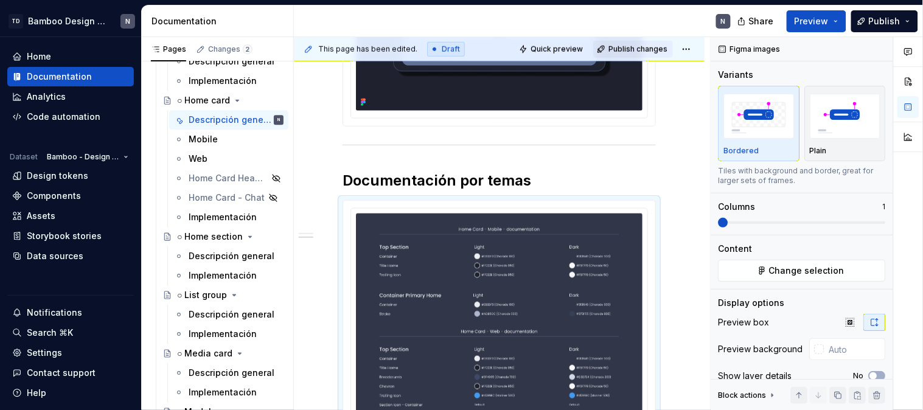
click at [652, 49] on span "Publish changes" at bounding box center [637, 49] width 59 height 10
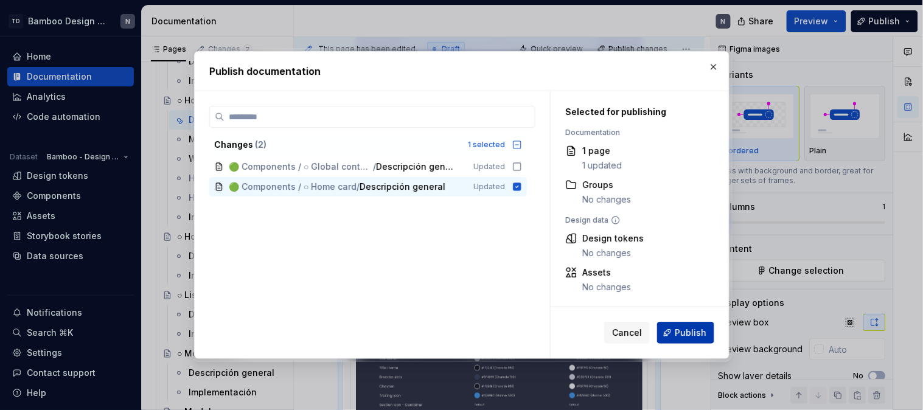
click at [683, 327] on span "Publish" at bounding box center [691, 333] width 32 height 12
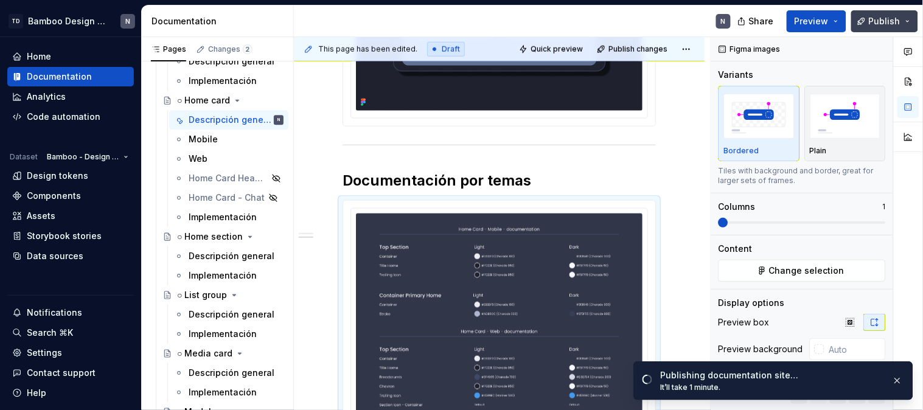
click at [904, 21] on button "Publish" at bounding box center [884, 21] width 67 height 22
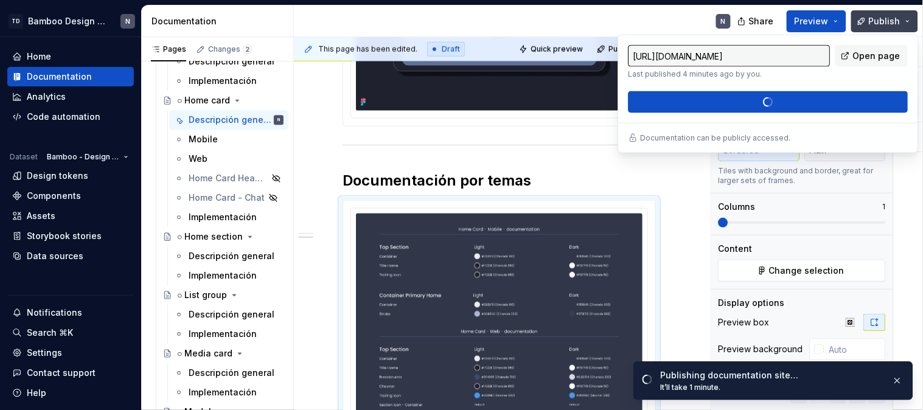
click at [904, 21] on button "Publish" at bounding box center [884, 21] width 67 height 22
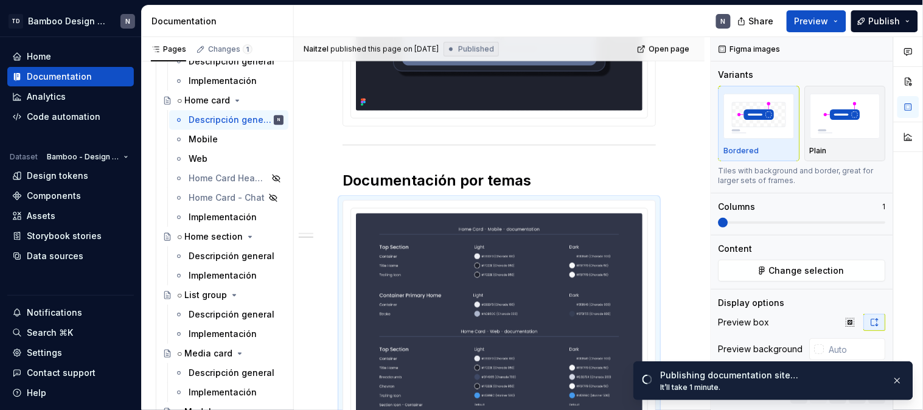
type textarea "*"
